Goal: Task Accomplishment & Management: Manage account settings

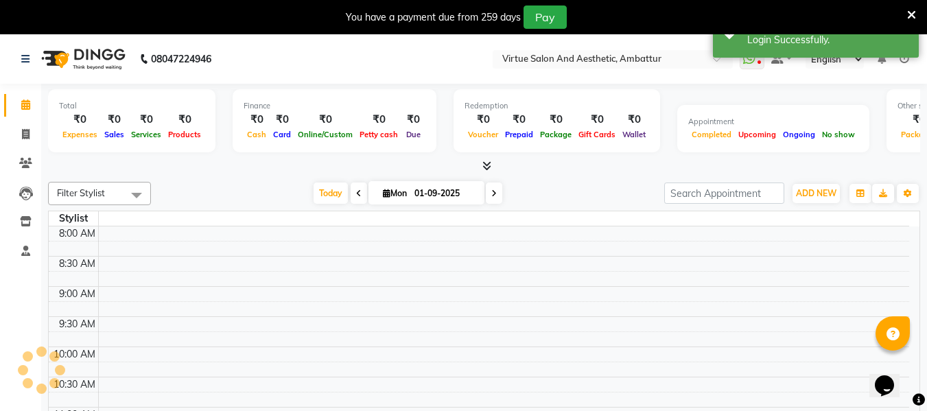
select select "en"
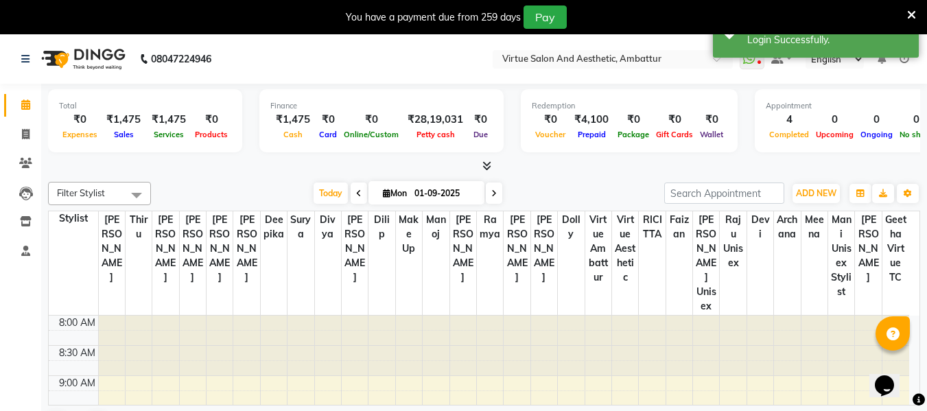
click at [906, 59] on icon at bounding box center [905, 59] width 10 height 10
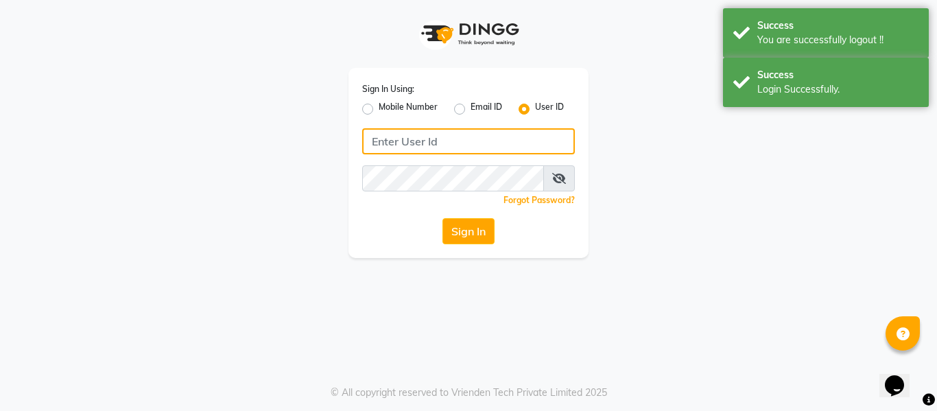
type input "8807881178"
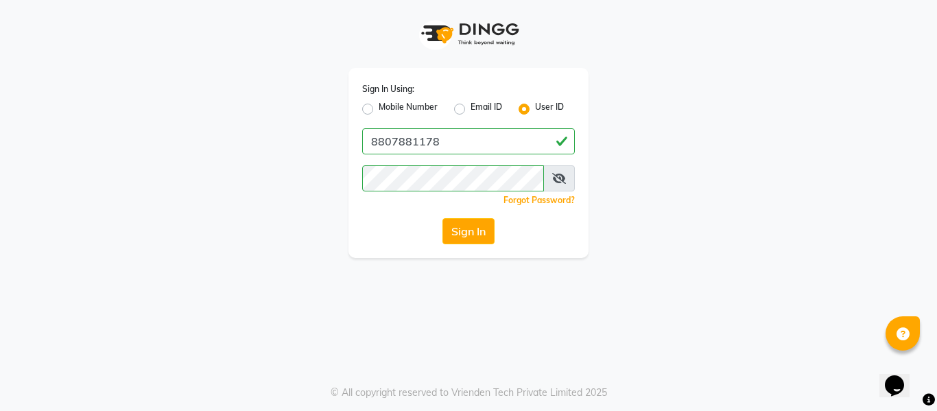
click at [379, 106] on label "Mobile Number" at bounding box center [408, 109] width 59 height 16
click at [379, 106] on input "Mobile Number" at bounding box center [383, 105] width 9 height 9
radio input "true"
radio input "false"
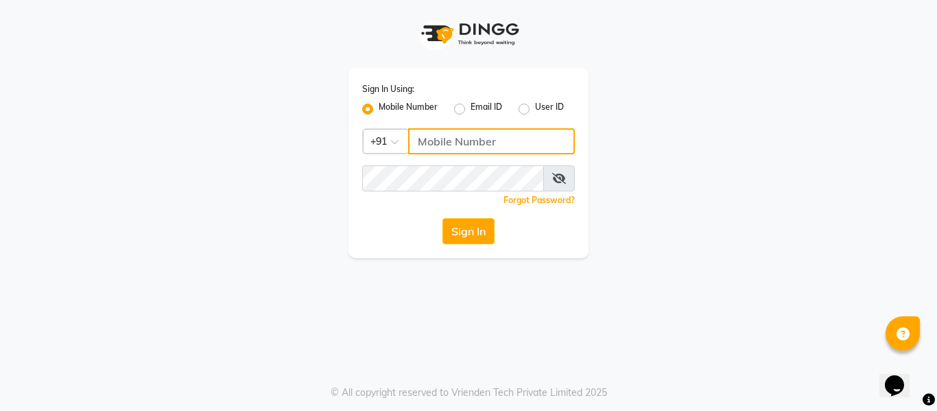
click at [536, 141] on input "Username" at bounding box center [491, 141] width 167 height 26
type input "9884040030"
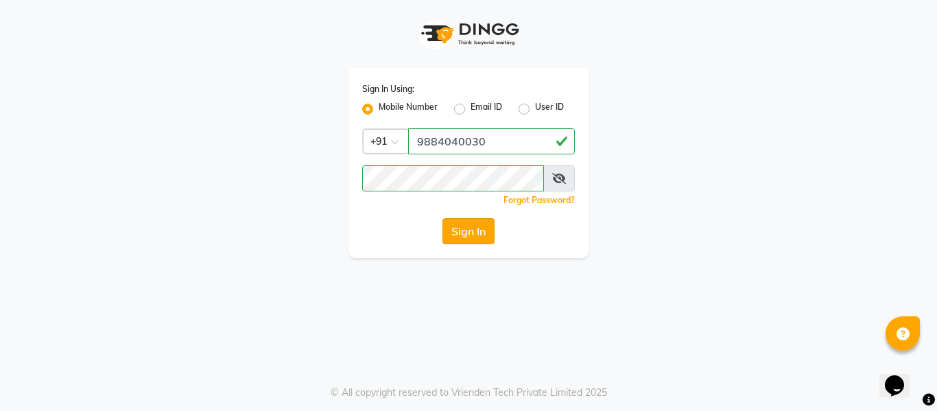
click at [480, 228] on button "Sign In" at bounding box center [469, 231] width 52 height 26
